Goal: Check status: Check status

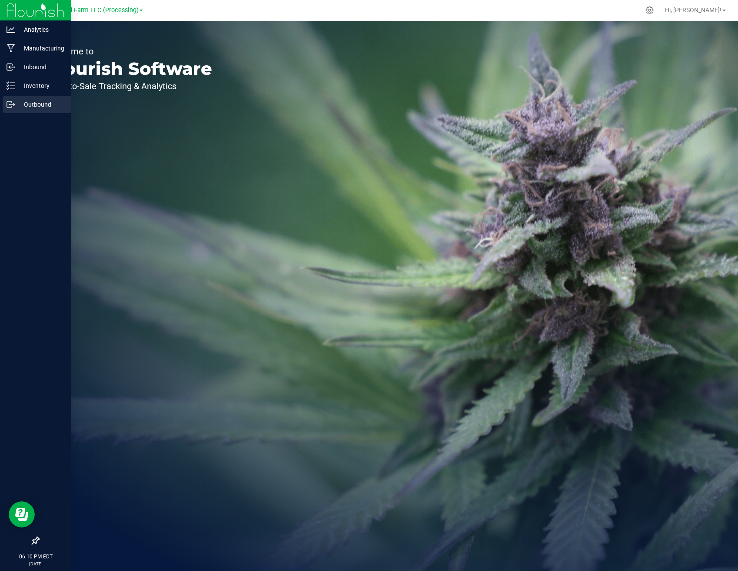
click at [14, 103] on icon at bounding box center [11, 104] width 9 height 9
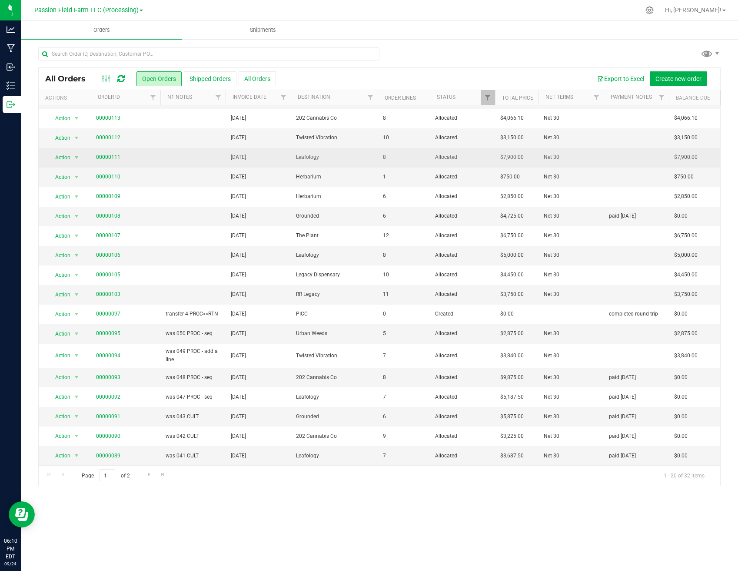
scroll to position [36, 0]
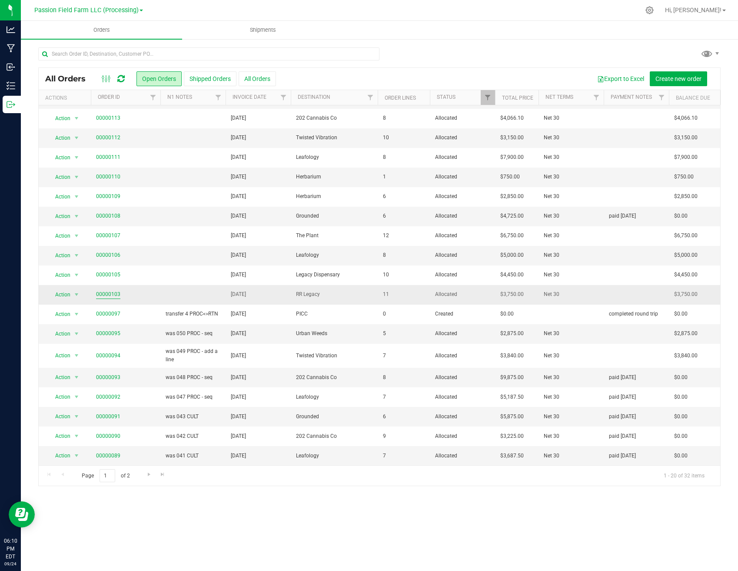
click at [104, 296] on link "00000103" at bounding box center [108, 294] width 24 height 8
click at [164, 475] on span "Go to the last page" at bounding box center [162, 474] width 7 height 7
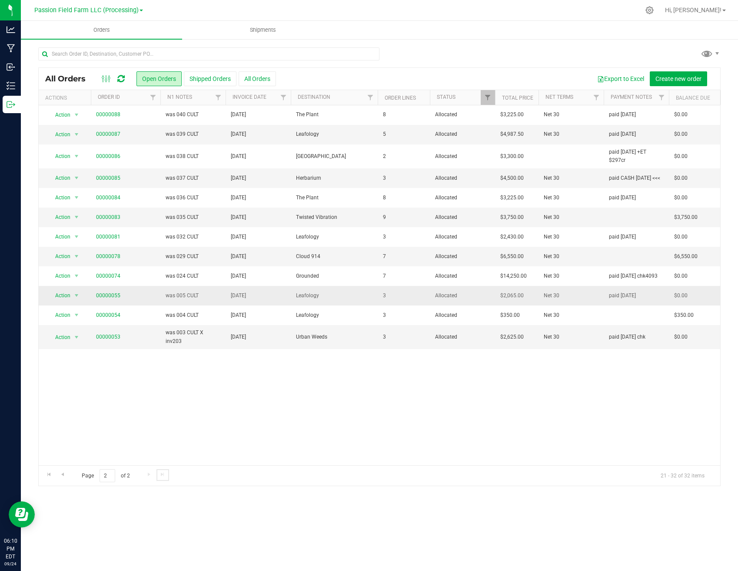
scroll to position [0, 0]
click at [260, 77] on button "All Orders" at bounding box center [257, 78] width 37 height 15
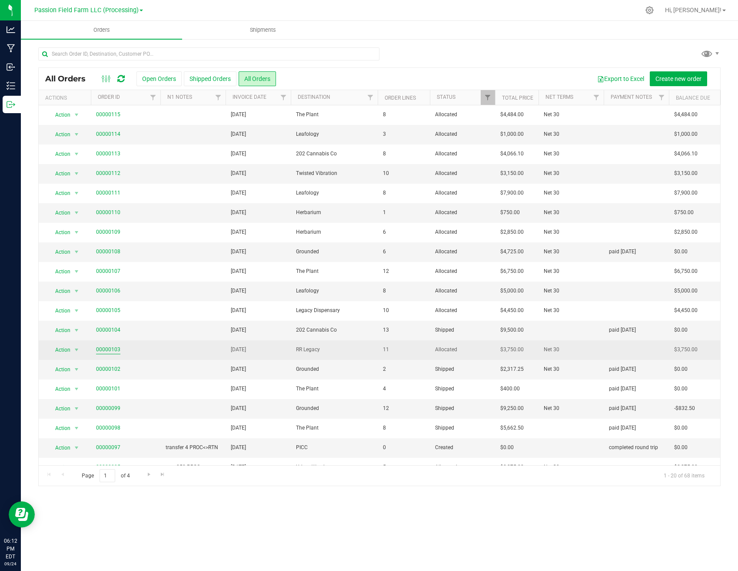
click at [103, 348] on link "00000103" at bounding box center [108, 349] width 24 height 8
